Goal: Task Accomplishment & Management: Complete application form

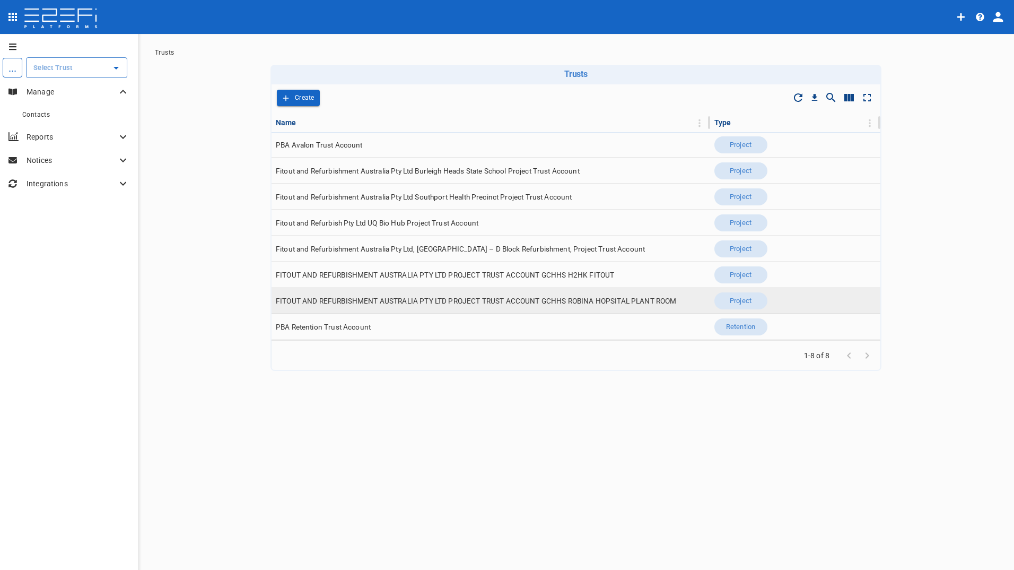
click at [507, 303] on span "FITOUT AND REFURBISHMENT AUSTRALIA PTY LTD PROJECT TRUST ACCOUNT GCHHS ROBINA H…" at bounding box center [476, 301] width 401 height 10
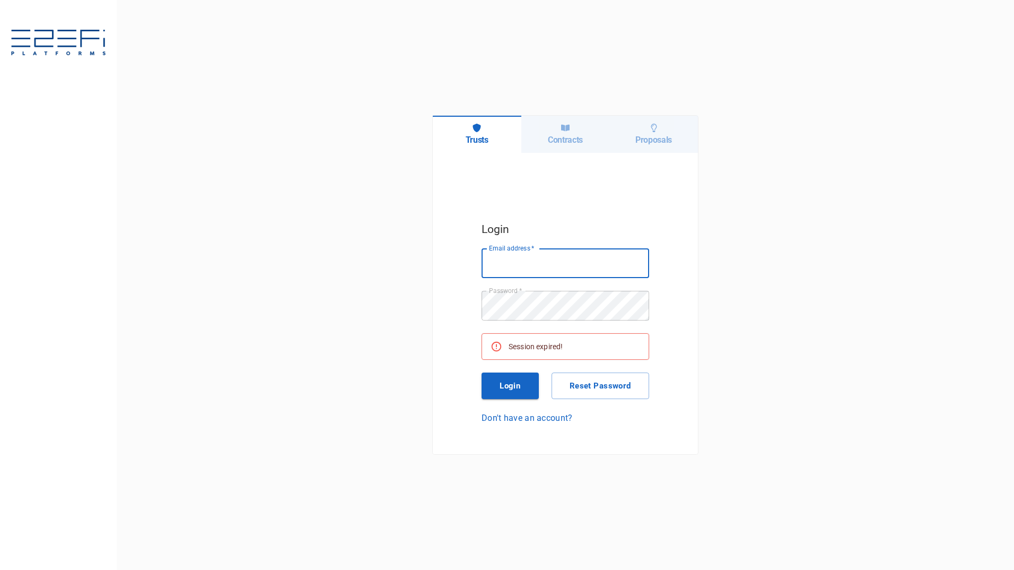
type input "[PERSON_NAME][EMAIL_ADDRESS][PERSON_NAME][DOMAIN_NAME]"
click at [507, 389] on button "Login" at bounding box center [510, 385] width 57 height 27
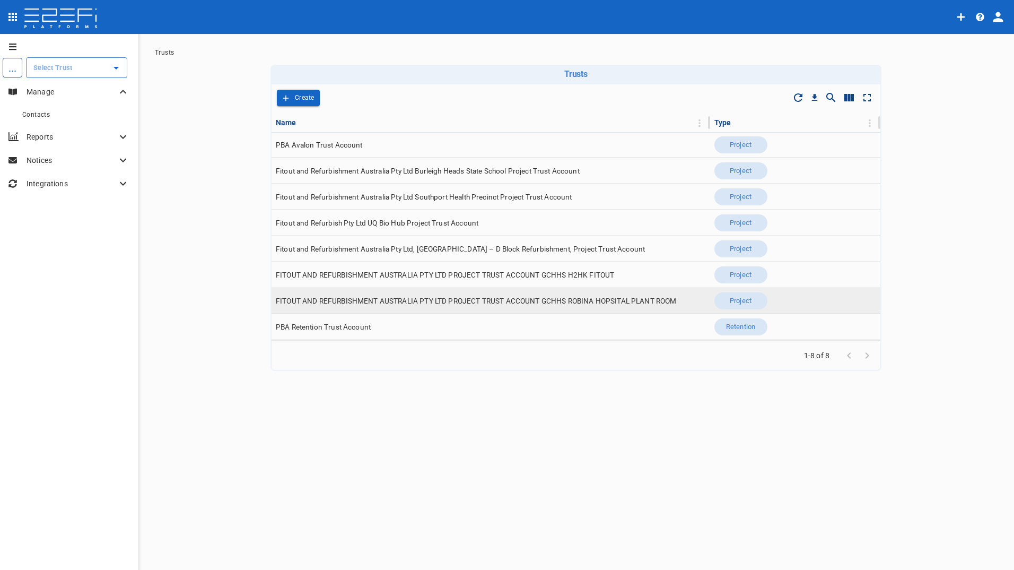
click at [446, 302] on span "FITOUT AND REFURBISHMENT AUSTRALIA PTY LTD PROJECT TRUST ACCOUNT GCHHS ROBINA H…" at bounding box center [476, 301] width 401 height 10
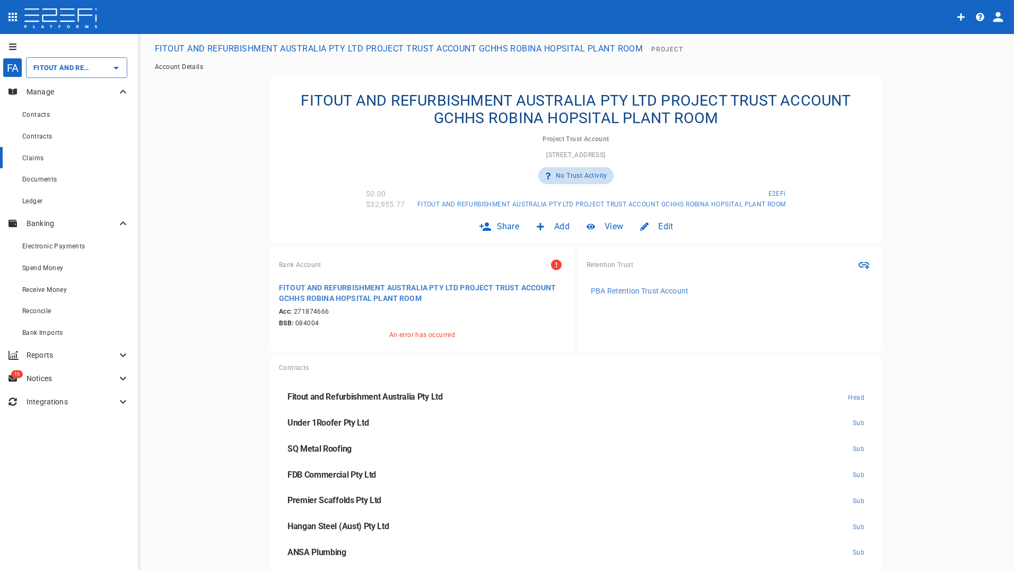
click at [28, 162] on span "Claims" at bounding box center [32, 157] width 21 height 7
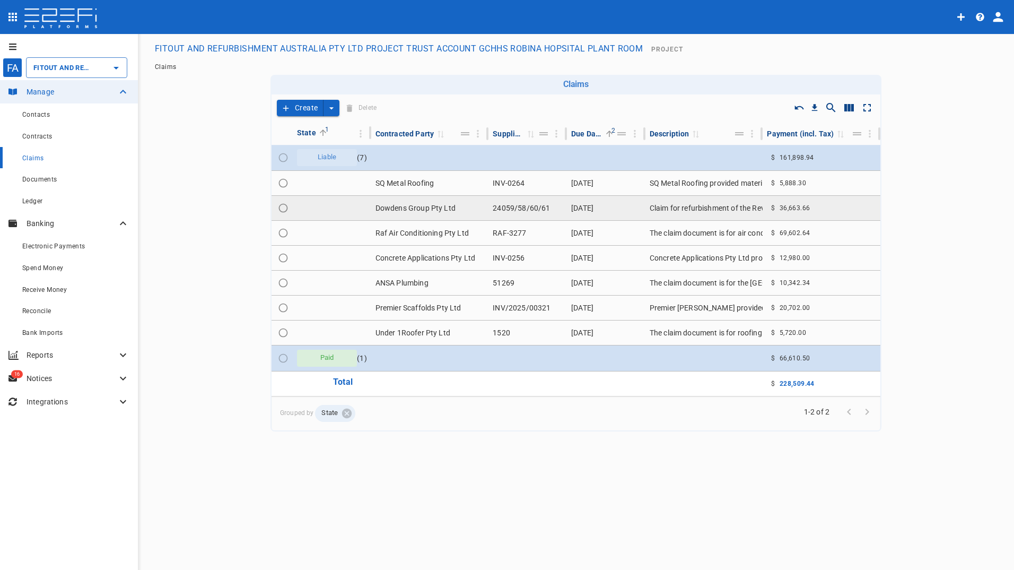
click at [433, 209] on td "Dowdens Group Pty Ltd" at bounding box center [430, 208] width 118 height 24
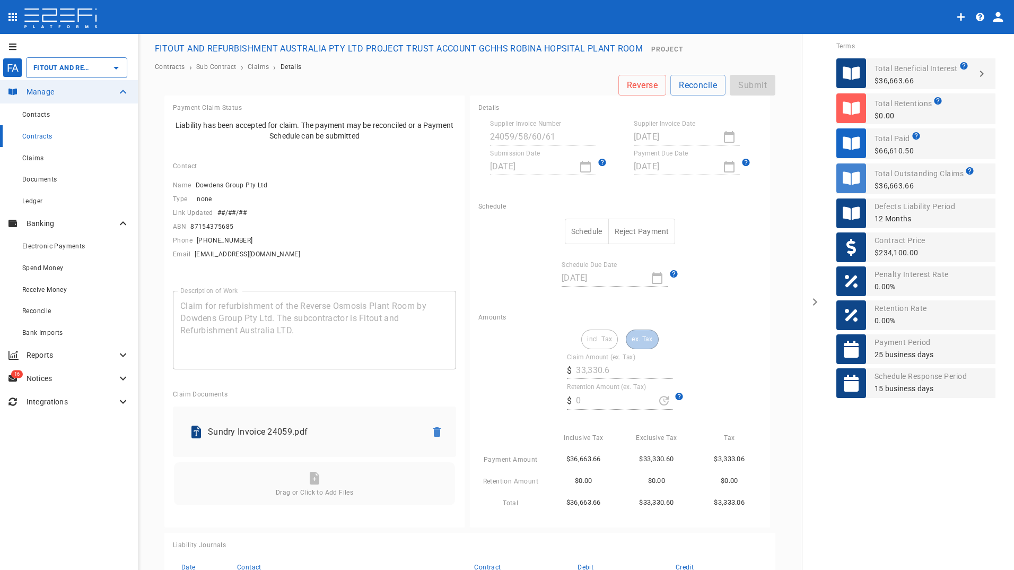
click at [746, 82] on div "Reverse Reconcile Submit" at bounding box center [469, 85] width 611 height 21
click at [65, 67] on input "FITOUT AND REFURBISHMENT AUSTRALIA PTY LTD PROJECT TRUST ACCOUNT GCHHS ROBINA H…" at bounding box center [62, 67] width 62 height 11
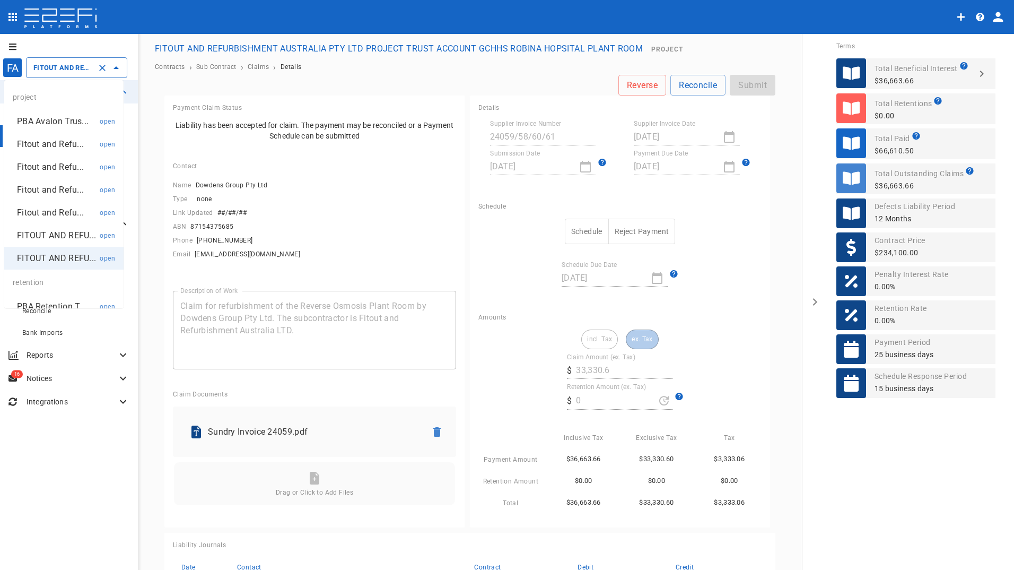
click at [38, 192] on p "Fitout and Refu..." at bounding box center [50, 190] width 67 height 12
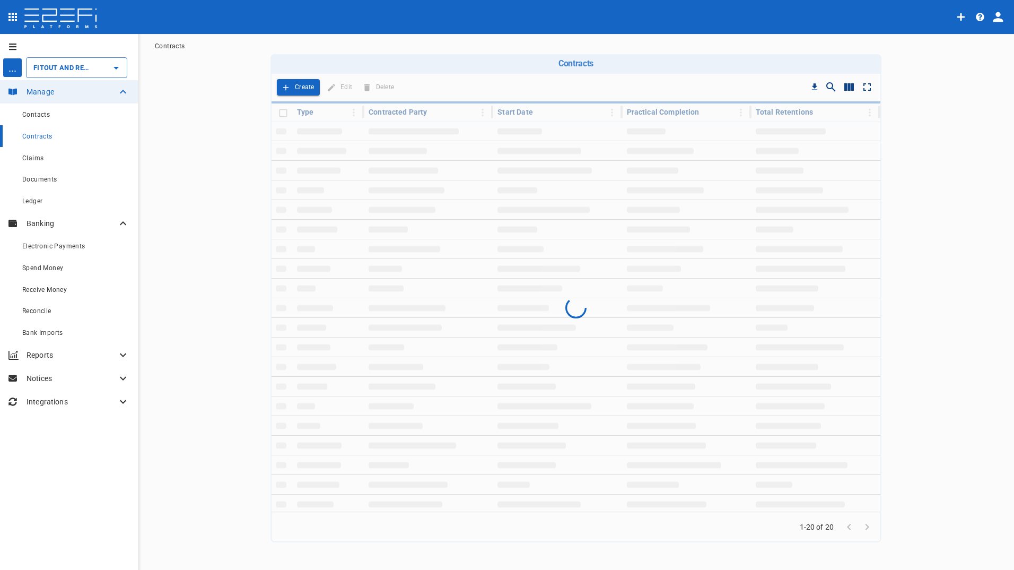
type input "Fitout and Refurbish Pty Ltd UQ Bio Hub Project Trust Account"
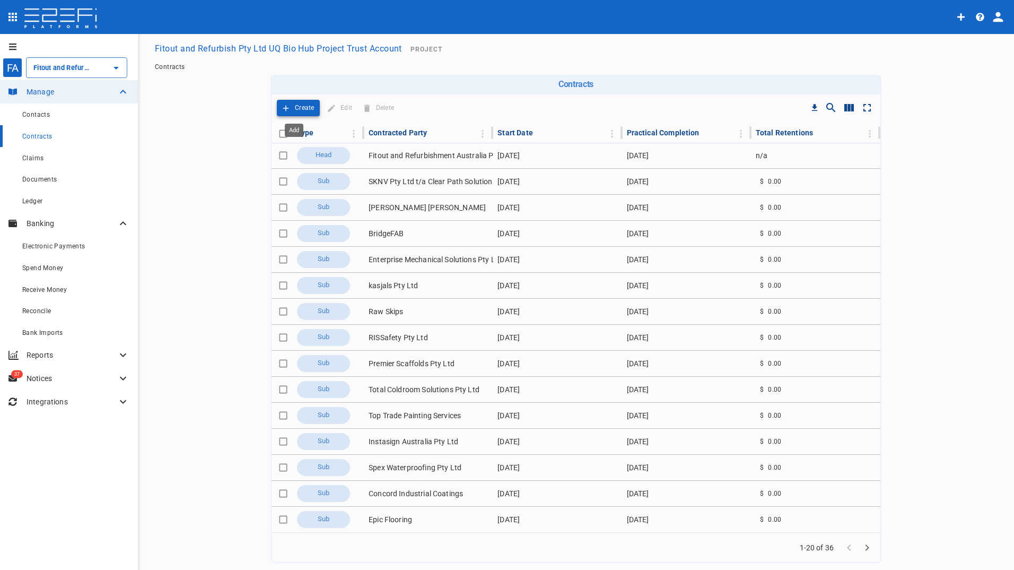
click at [296, 109] on p "Create" at bounding box center [305, 108] width 20 height 12
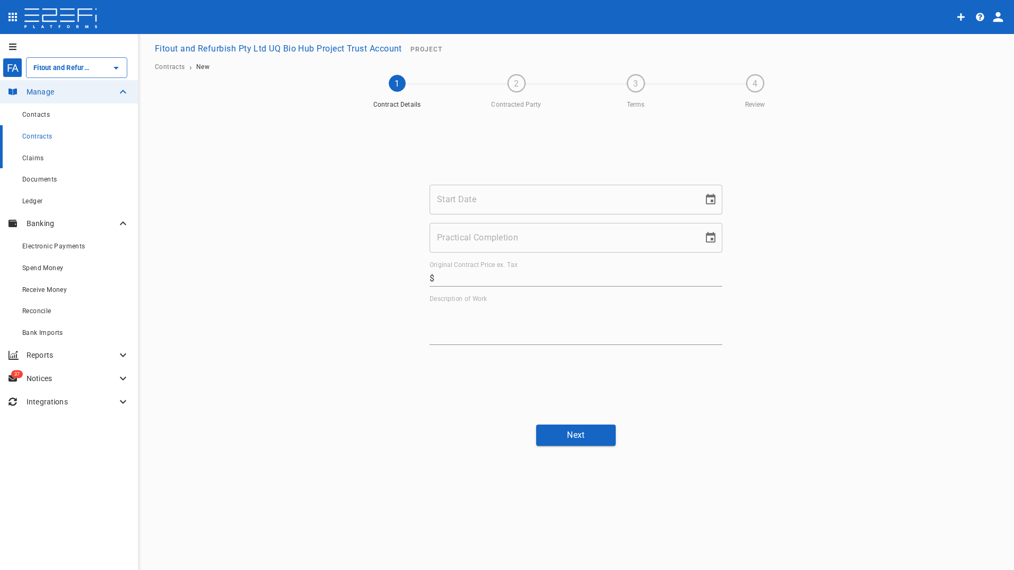
click at [36, 158] on span "Claims" at bounding box center [32, 157] width 21 height 7
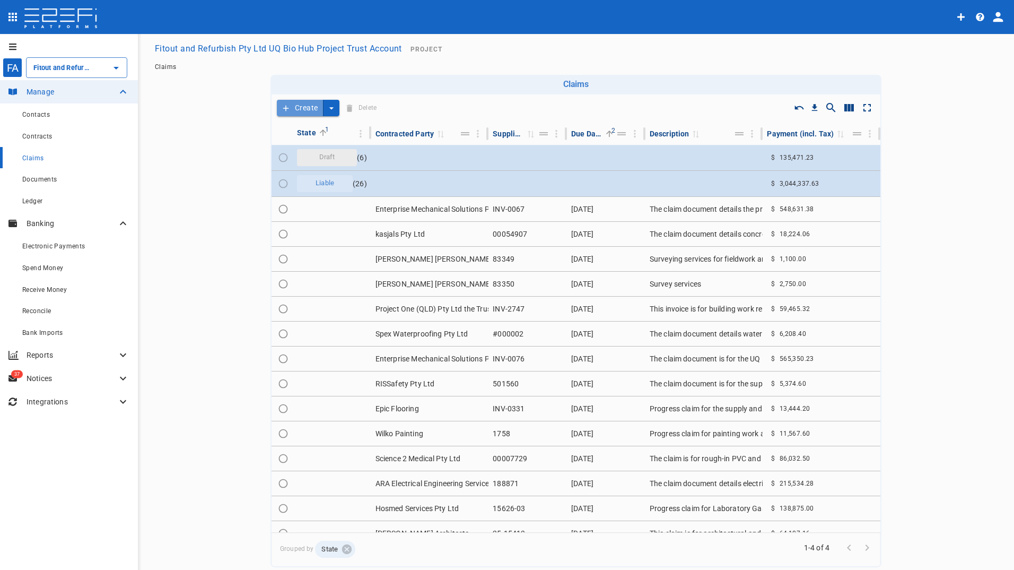
click at [296, 105] on button "Create" at bounding box center [300, 108] width 47 height 16
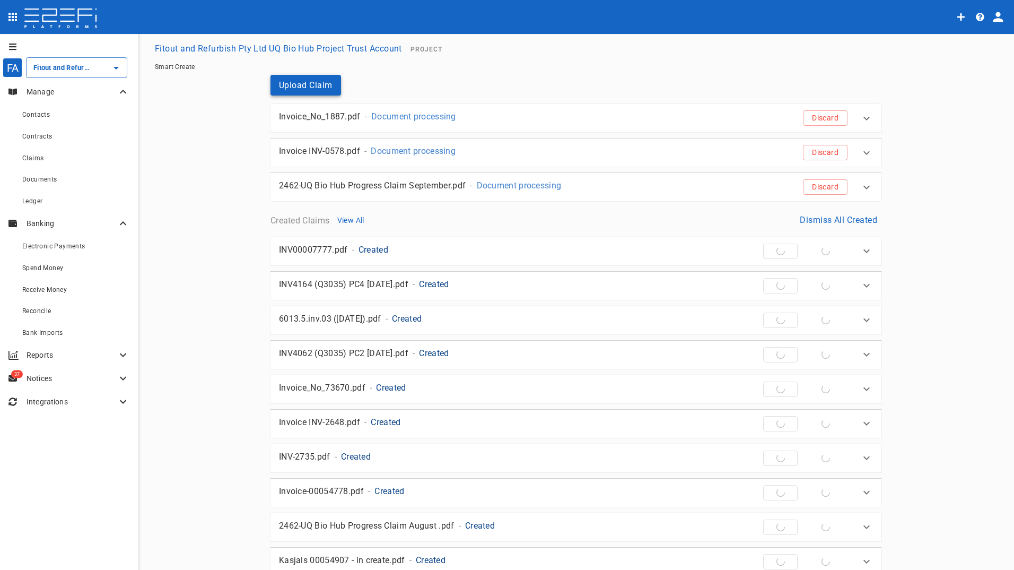
click at [309, 83] on button "Upload Claim" at bounding box center [305, 85] width 71 height 21
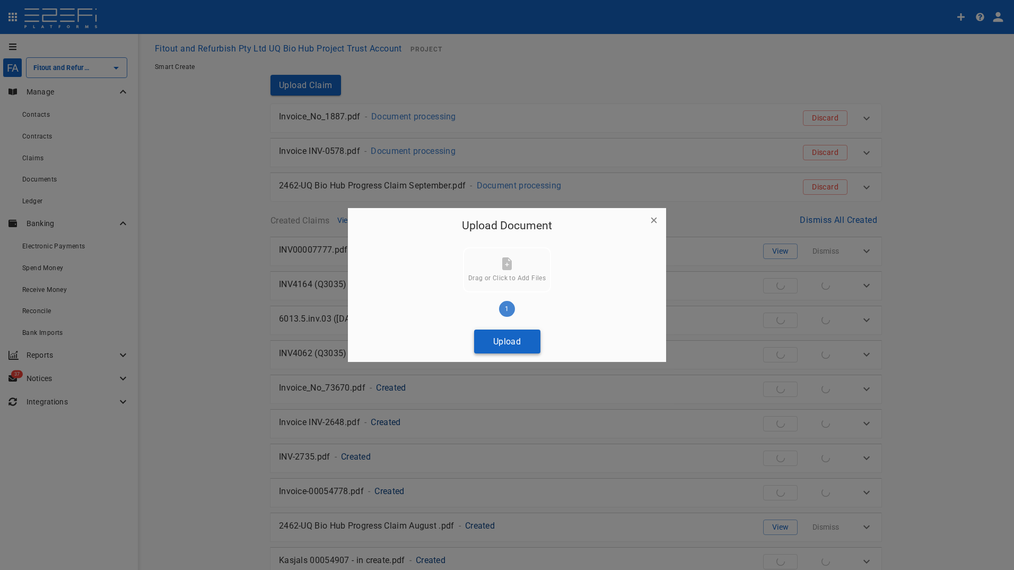
drag, startPoint x: 520, startPoint y: 343, endPoint x: 235, endPoint y: 293, distance: 289.7
click at [520, 343] on button "Upload" at bounding box center [507, 341] width 66 height 24
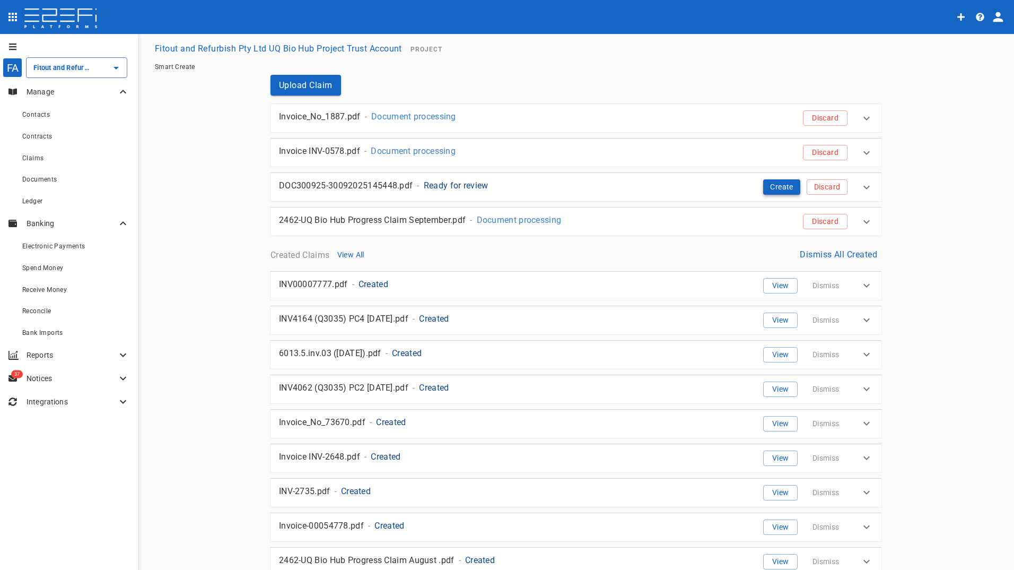
click at [773, 186] on button "Create" at bounding box center [781, 186] width 37 height 15
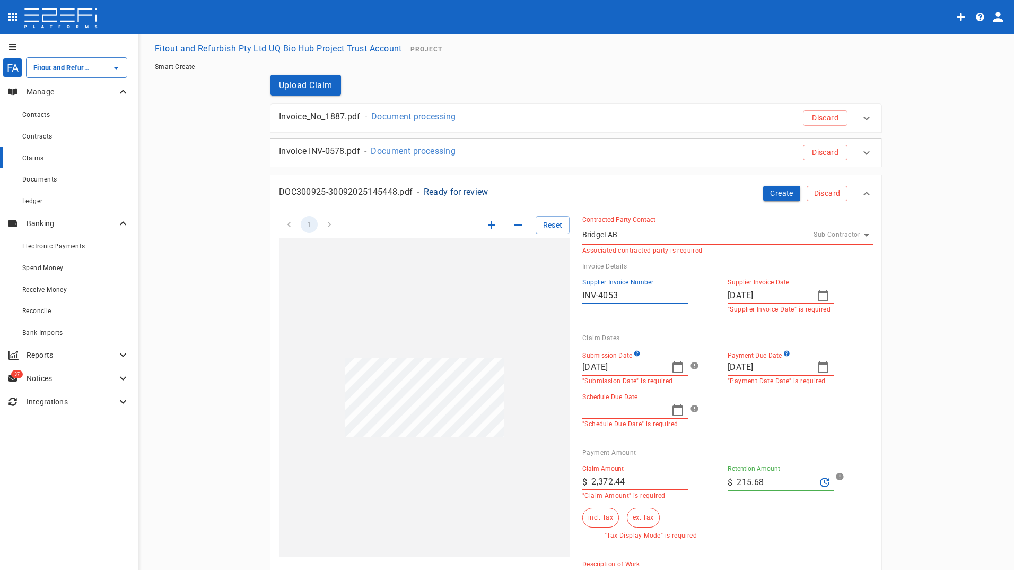
type input "2,372.44"
type input "215.68"
click at [818, 364] on icon "button" at bounding box center [823, 367] width 11 height 12
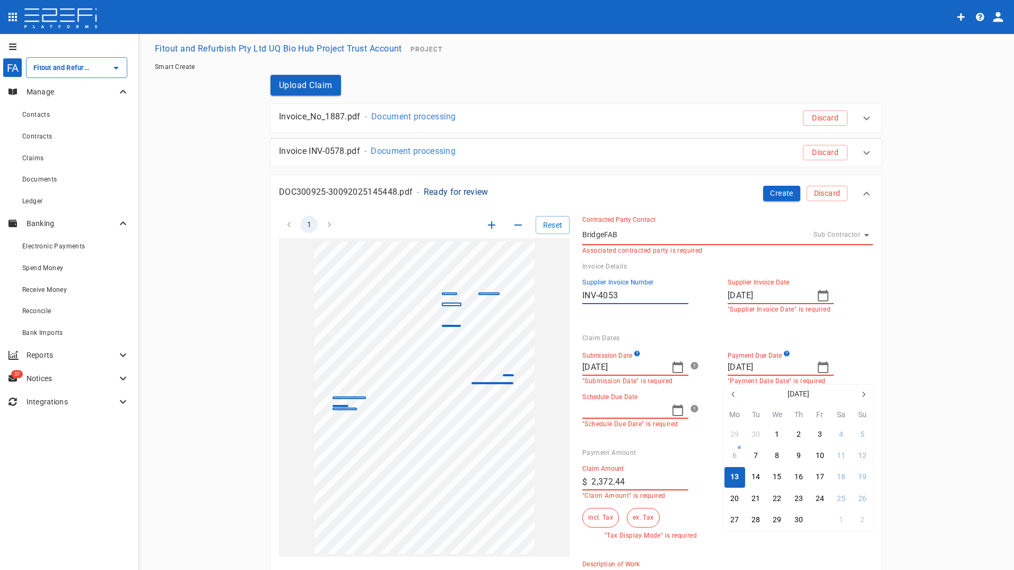
click at [816, 522] on div "31" at bounding box center [820, 520] width 8 height 12
click at [633, 365] on input "[DATE]" at bounding box center [622, 367] width 81 height 17
type input "[DATE]"
click at [677, 371] on icon "button" at bounding box center [677, 367] width 13 height 13
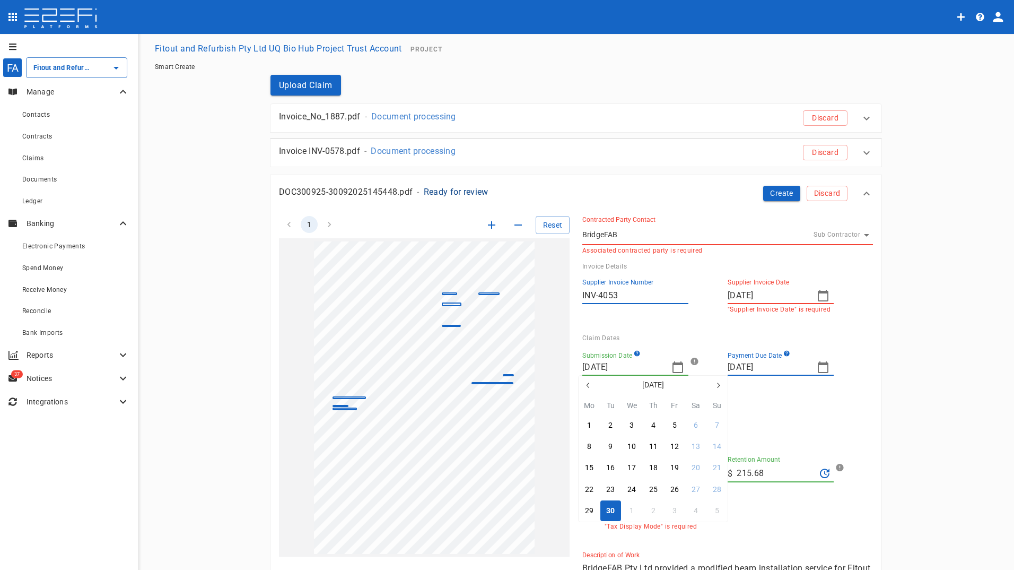
click at [605, 510] on button "30" at bounding box center [610, 510] width 21 height 21
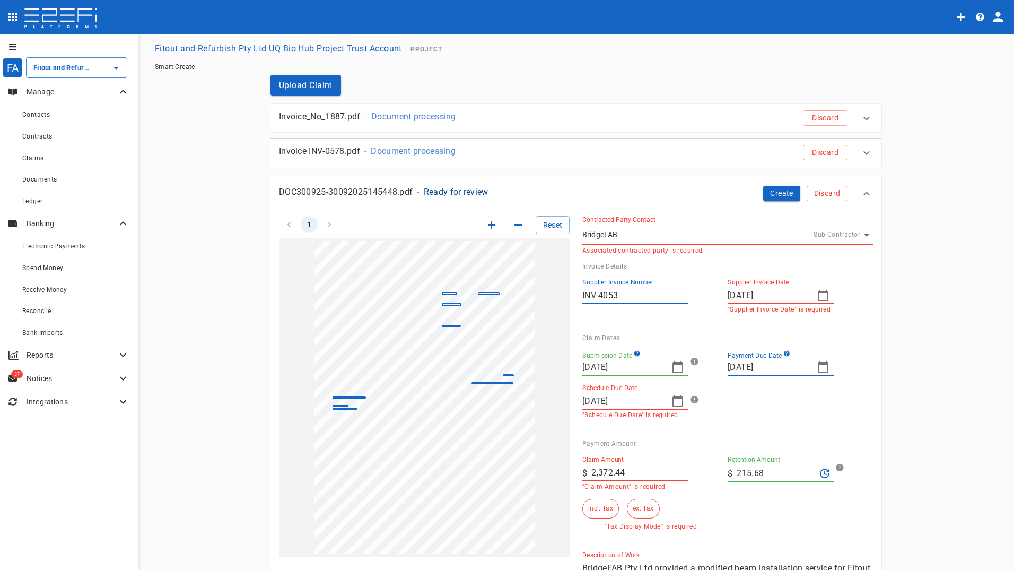
click at [762, 438] on div "Payment Amount Claim Amount ​ $ 2,372.44 "Claim Amount" is required Retention A…" at bounding box center [723, 486] width 299 height 111
drag, startPoint x: 766, startPoint y: 472, endPoint x: 705, endPoint y: 468, distance: 60.6
click at [705, 468] on div "Claim Amount ​ $ 2,372.44 "Claim Amount" is required Retention Amount ​ $ 215.6…" at bounding box center [719, 488] width 291 height 83
type input "0"
click at [663, 437] on div "Payment Amount Claim Amount ​ $ 2,372.44 "Claim Amount" is required Retention A…" at bounding box center [723, 486] width 299 height 111
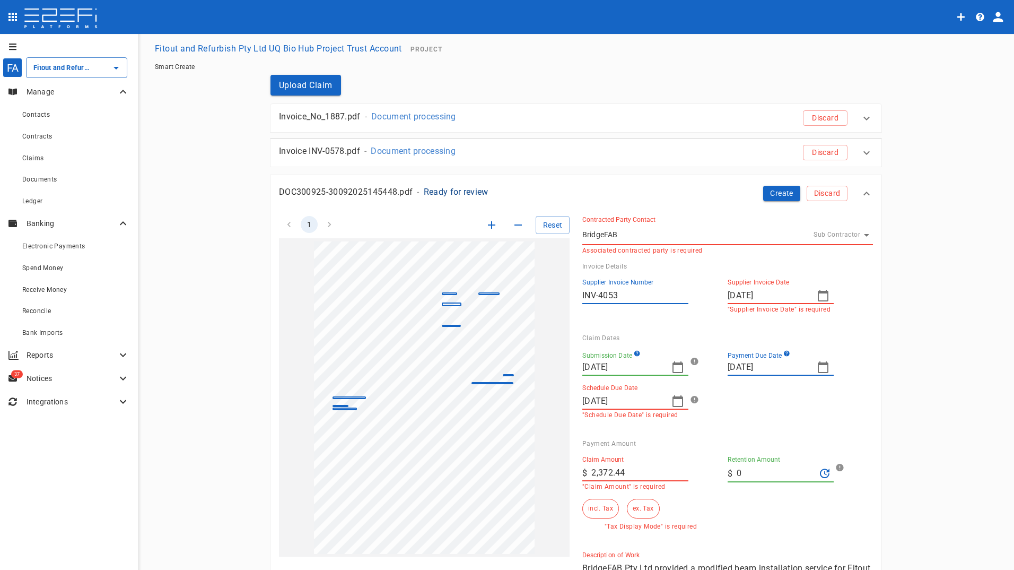
drag, startPoint x: 632, startPoint y: 476, endPoint x: 571, endPoint y: 475, distance: 60.5
click at [574, 475] on div "Claim Amount ​ $ 2,372.44 "Claim Amount" is required" at bounding box center [646, 468] width 145 height 43
click at [621, 294] on input "INV-4053" at bounding box center [635, 295] width 106 height 17
type input "INV-4053"
drag, startPoint x: 632, startPoint y: 475, endPoint x: 565, endPoint y: 469, distance: 67.0
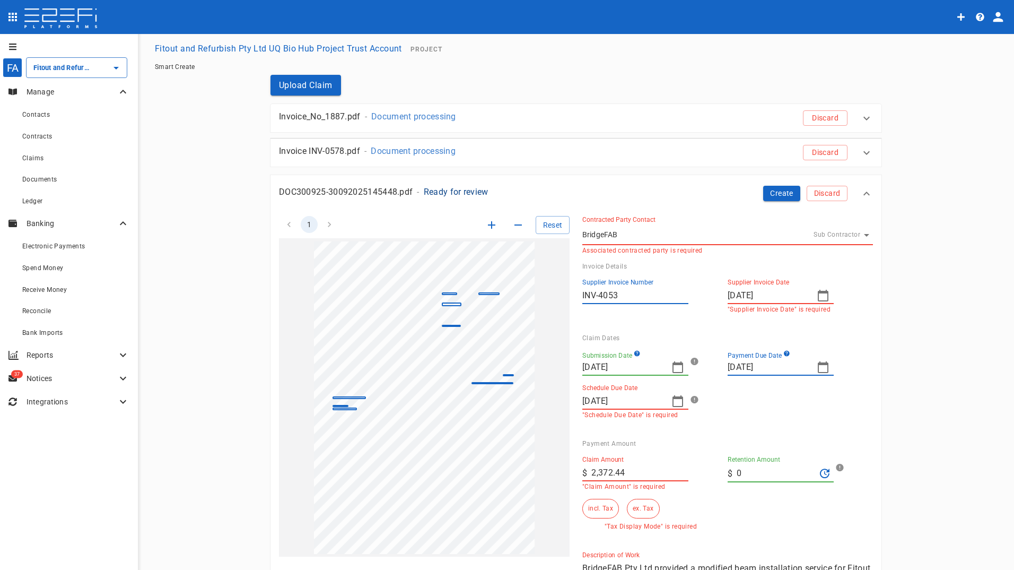
click at [570, 469] on div "Contracted Party Contact BridgeFAB Sub Contractor G5J1PHK000028G4C Associated c…" at bounding box center [721, 412] width 303 height 419
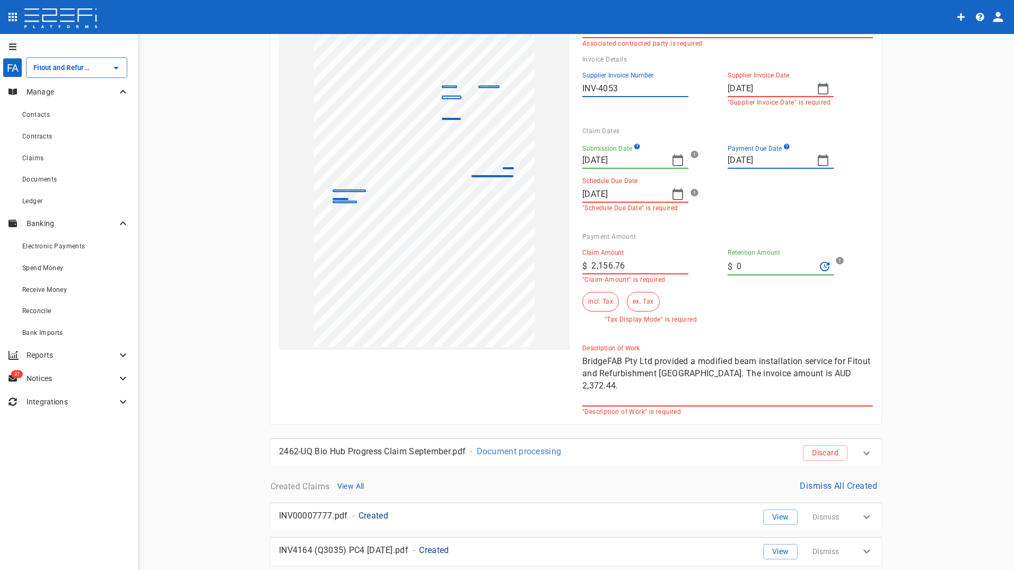
scroll to position [212, 0]
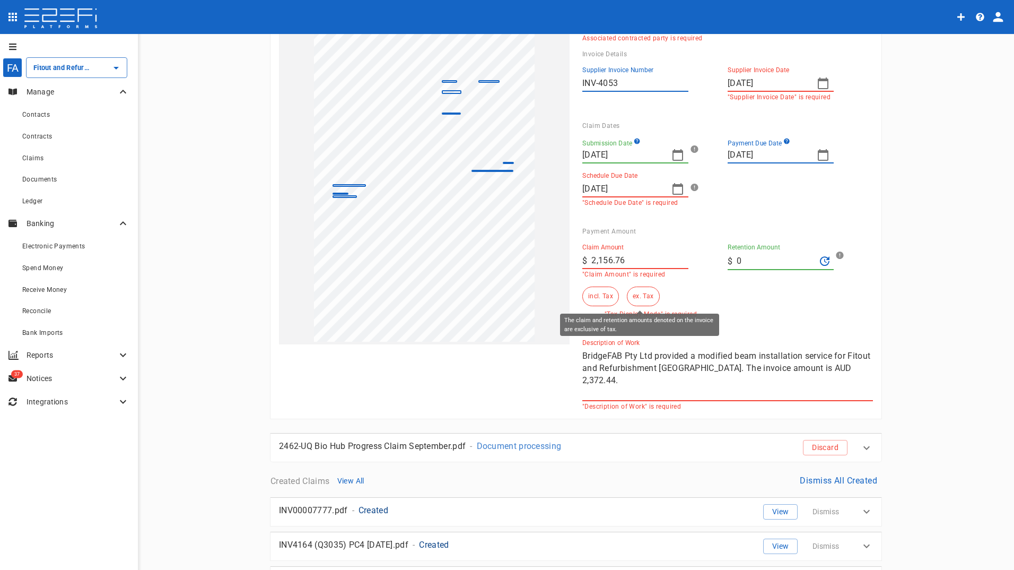
type input "2,156.76"
click at [641, 301] on button "ex. Tax" at bounding box center [643, 296] width 32 height 20
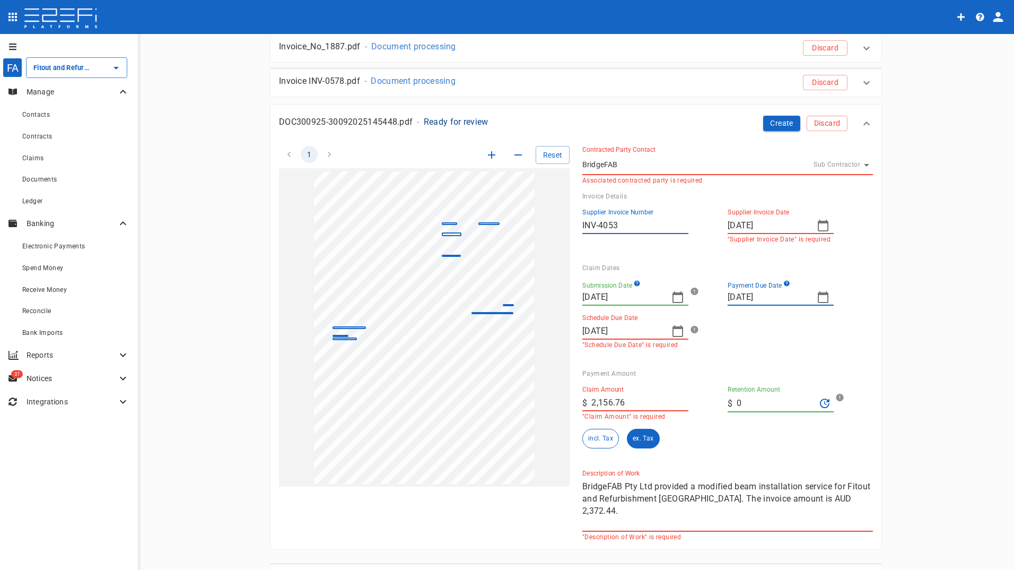
scroll to position [0, 0]
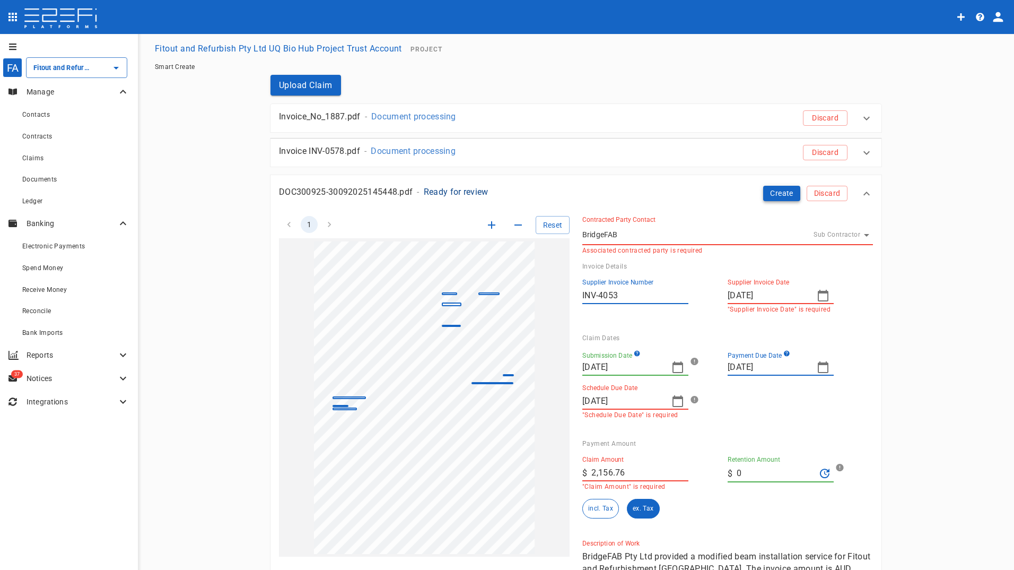
click at [774, 188] on button "Create" at bounding box center [781, 193] width 37 height 15
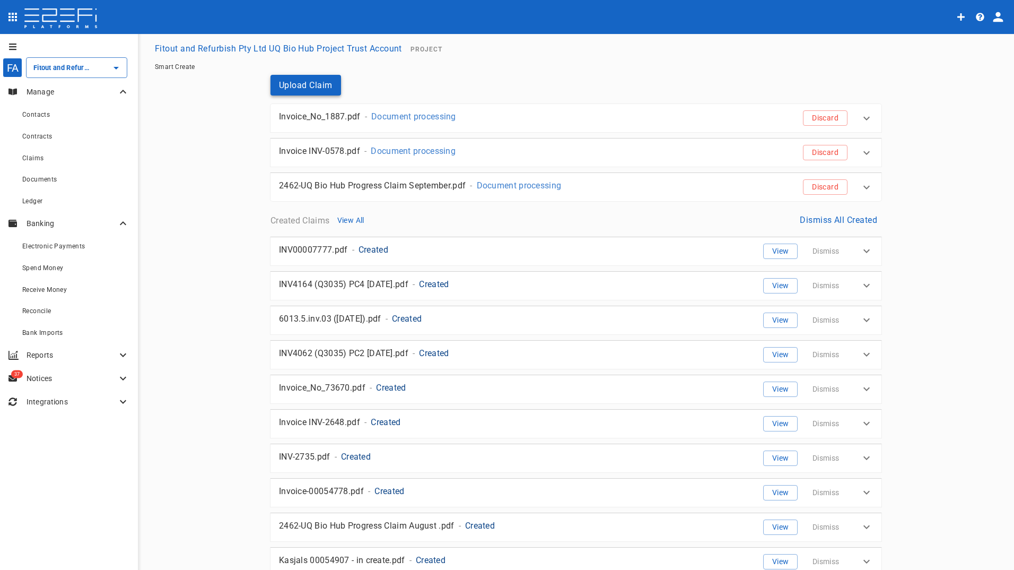
click at [294, 84] on button "Upload Claim" at bounding box center [305, 85] width 71 height 21
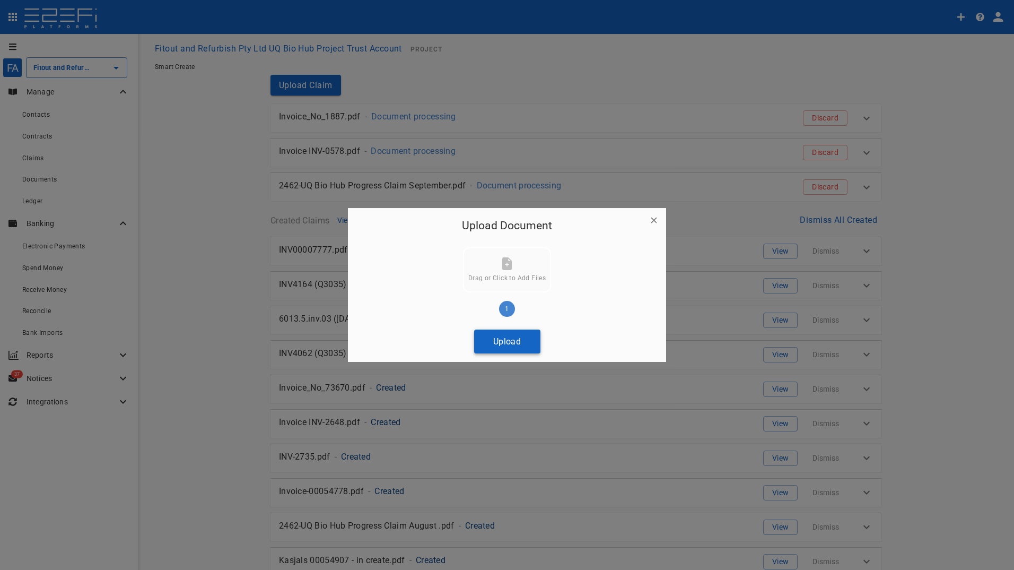
click at [518, 342] on button "Upload" at bounding box center [507, 341] width 66 height 24
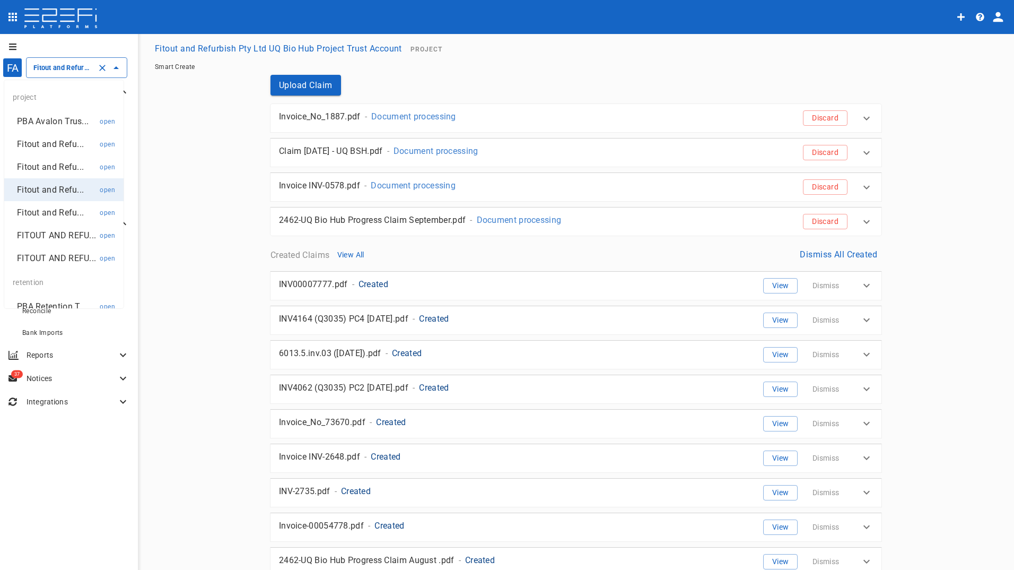
click at [56, 67] on input "Fitout and Refurbish Pty Ltd UQ Bio Hub Project Trust Account" at bounding box center [62, 67] width 62 height 11
click at [44, 235] on p "FITOUT AND REFU..." at bounding box center [56, 235] width 79 height 12
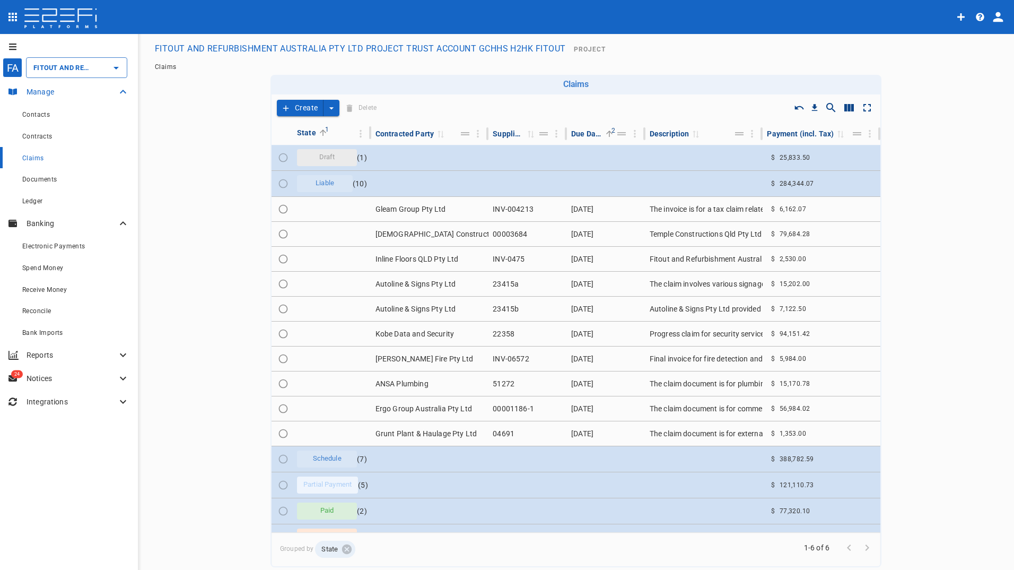
click at [51, 90] on p "Manage" at bounding box center [72, 91] width 90 height 11
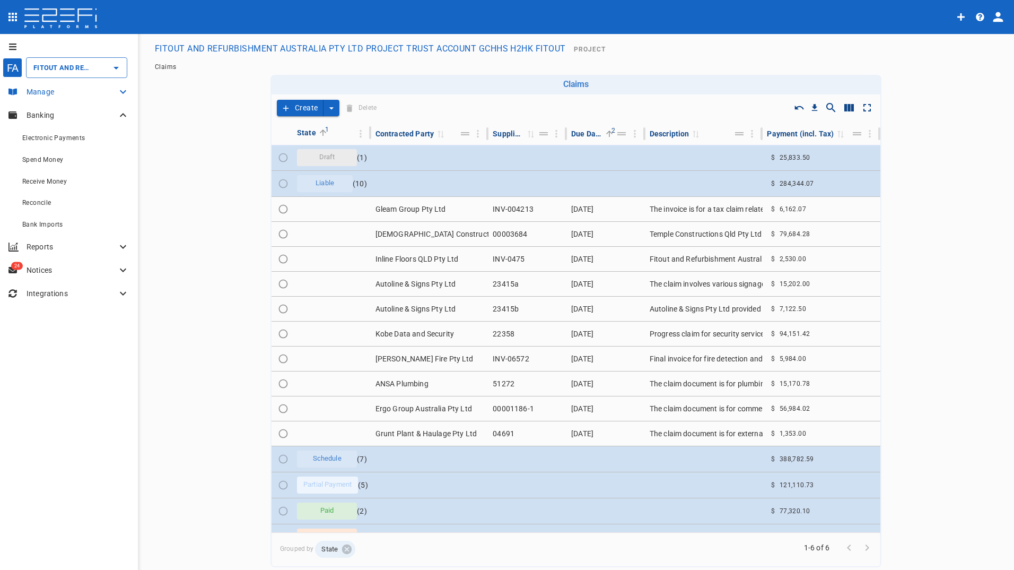
click at [54, 88] on p "Manage" at bounding box center [72, 91] width 90 height 11
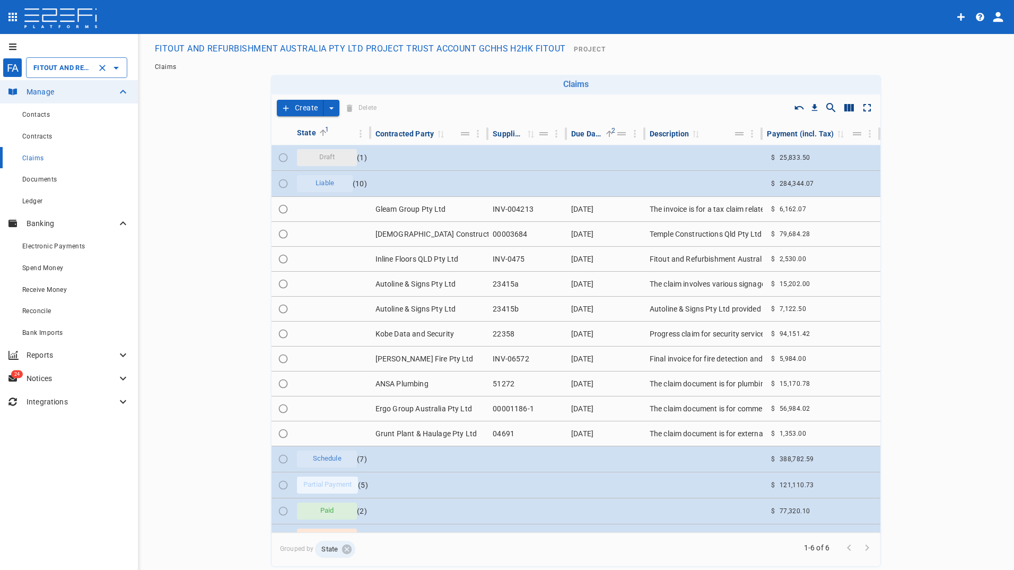
click at [58, 69] on input "FITOUT AND REFURBISHMENT AUSTRALIA PTY LTD PROJECT TRUST ACCOUNT GCHHS H2HK FIT…" at bounding box center [62, 67] width 62 height 11
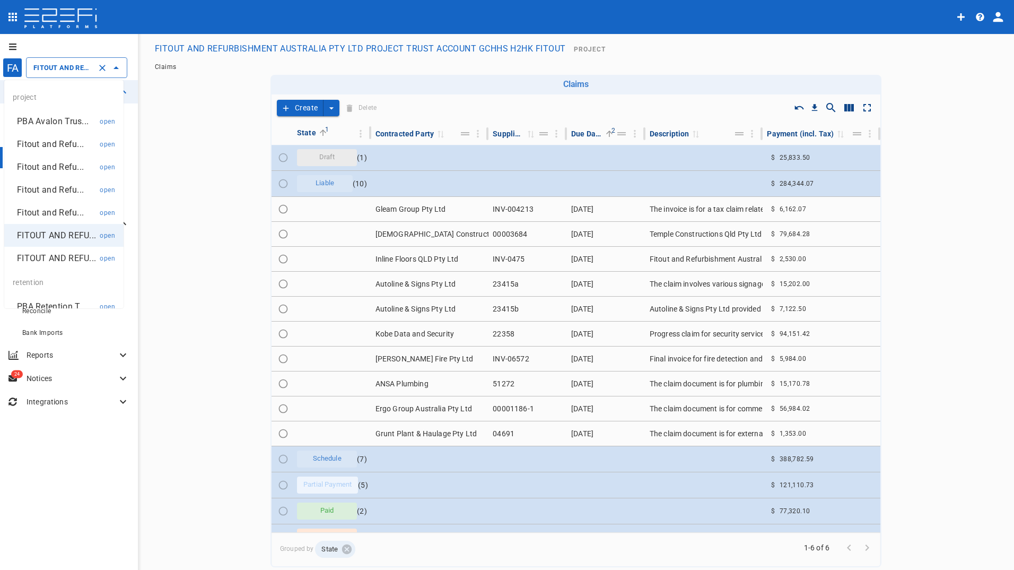
click at [34, 264] on p "FITOUT AND REFU..." at bounding box center [56, 258] width 79 height 12
type input "FITOUT AND REFURBISHMENT AUSTRALIA PTY LTD PROJECT TRUST ACCOUNT GCHHS ROBINA H…"
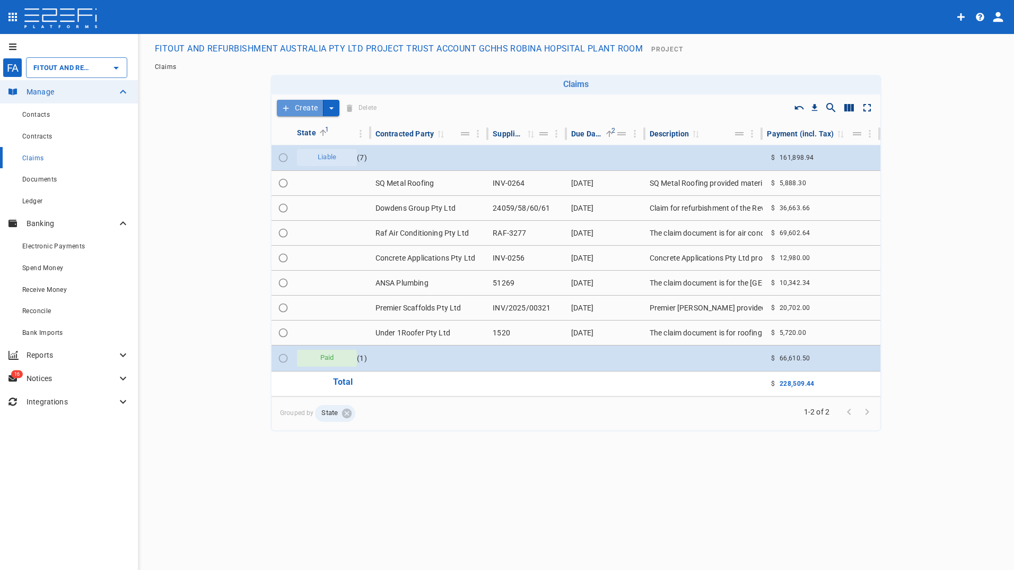
click at [300, 108] on button "Create" at bounding box center [300, 108] width 47 height 16
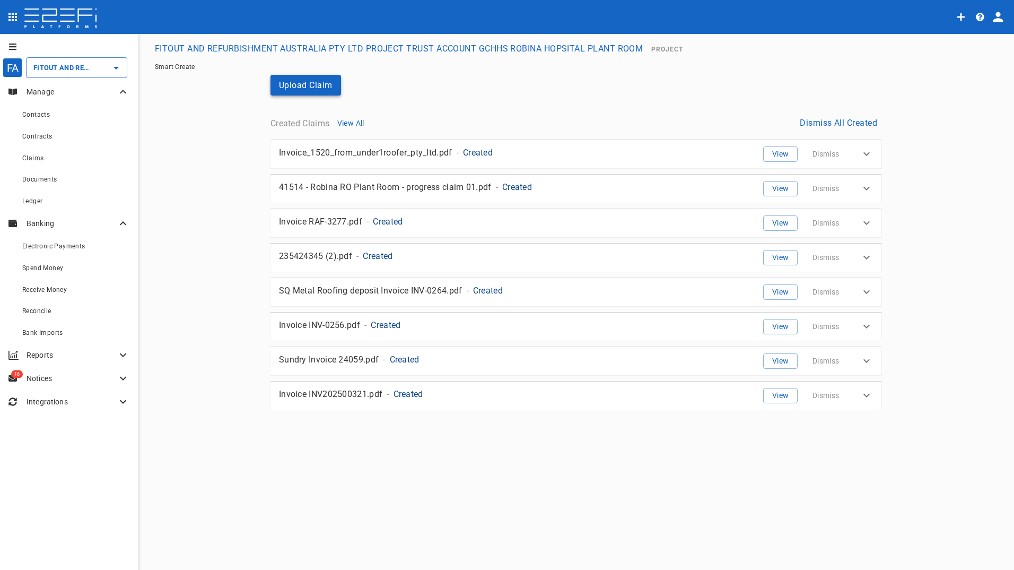
click at [321, 84] on button "Upload Claim" at bounding box center [305, 85] width 71 height 21
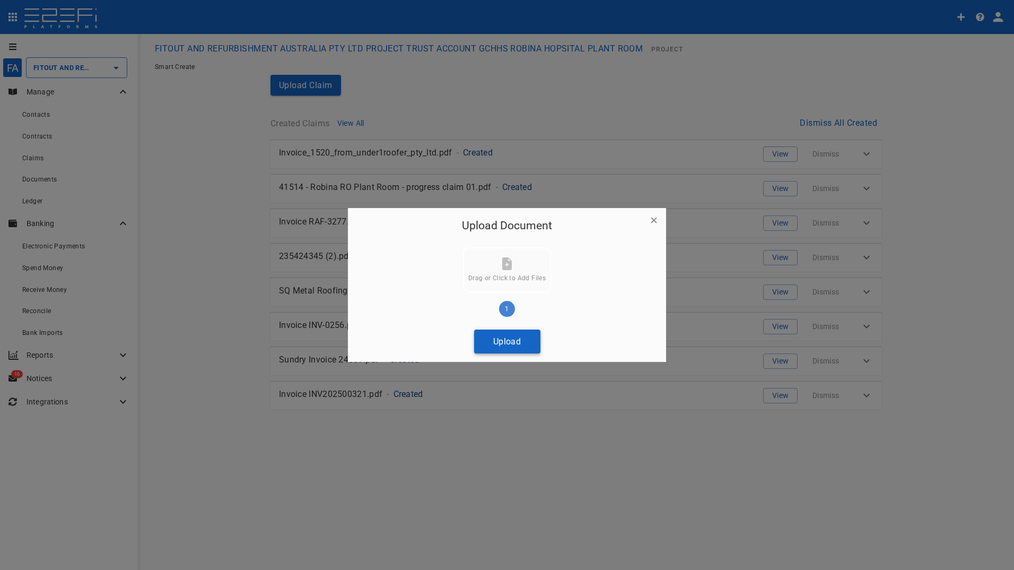
click at [505, 345] on button "Upload" at bounding box center [507, 341] width 66 height 24
